Goal: Task Accomplishment & Management: Complete application form

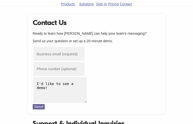
type input "[EMAIL_ADDRESS][DOMAIN_NAME]"
type input "8301765731"
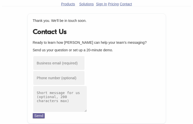
type input "[EMAIL_ADDRESS][DOMAIN_NAME]"
type input "6601686509"
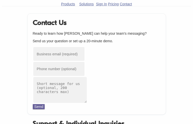
type input "[EMAIL_ADDRESS][DOMAIN_NAME]"
type input "5063205492"
